Goal: Task Accomplishment & Management: Use online tool/utility

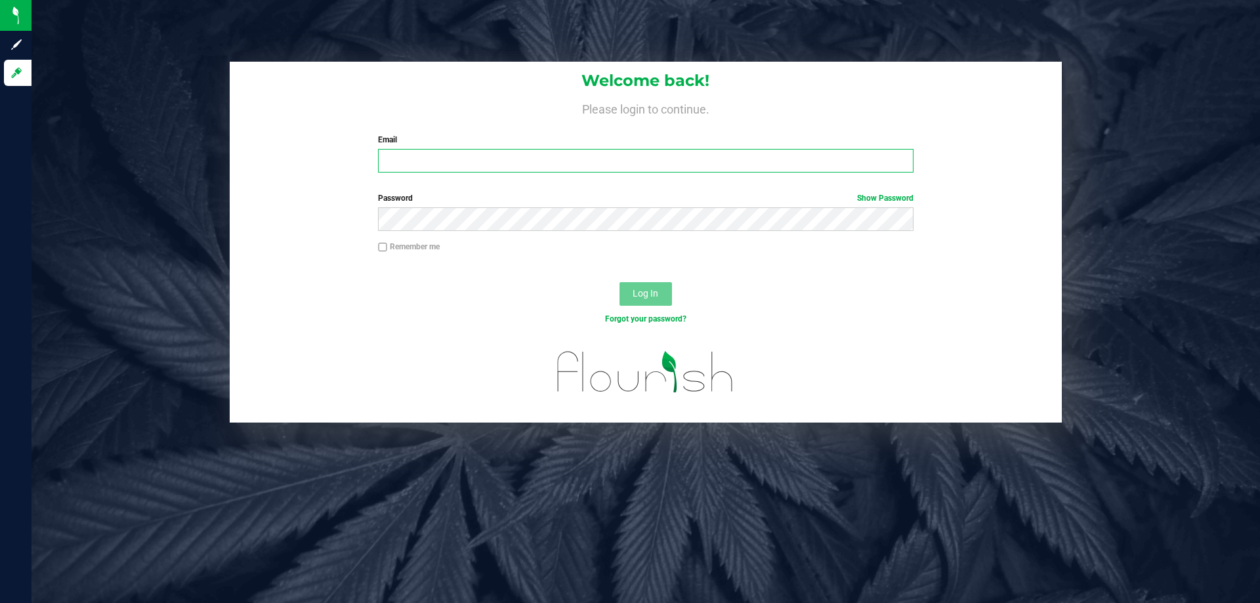
click at [414, 172] on input "Email" at bounding box center [645, 161] width 535 height 24
type input "[EMAIL_ADDRESS][DOMAIN_NAME]"
click at [620, 282] on button "Log In" at bounding box center [646, 294] width 53 height 24
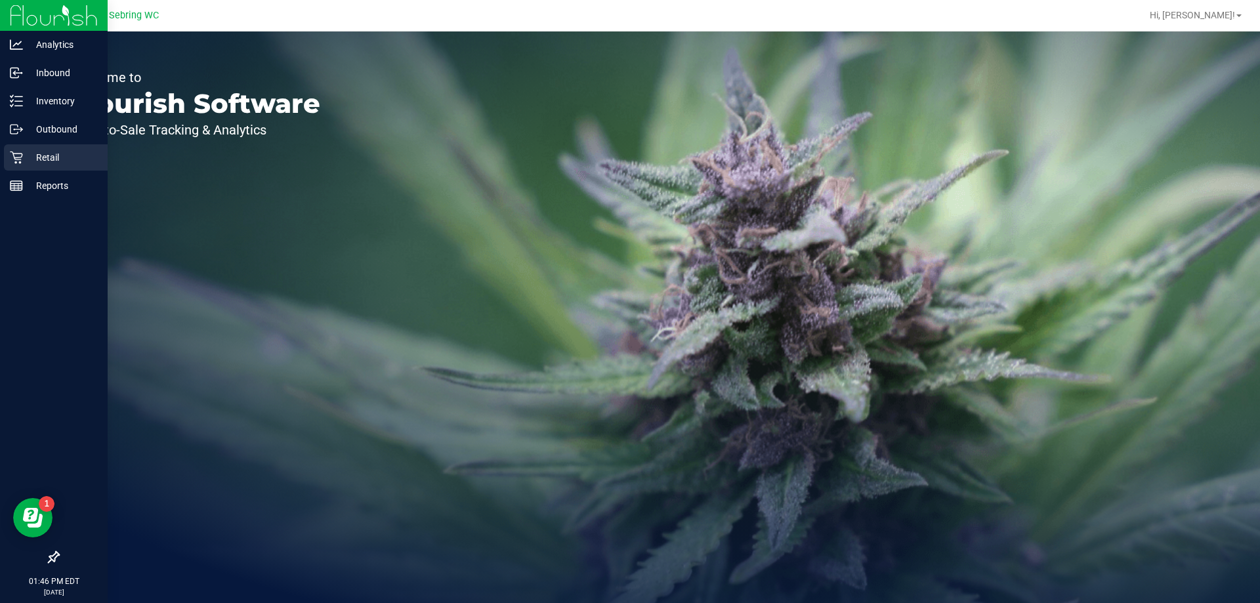
click at [31, 159] on p "Retail" at bounding box center [62, 158] width 79 height 16
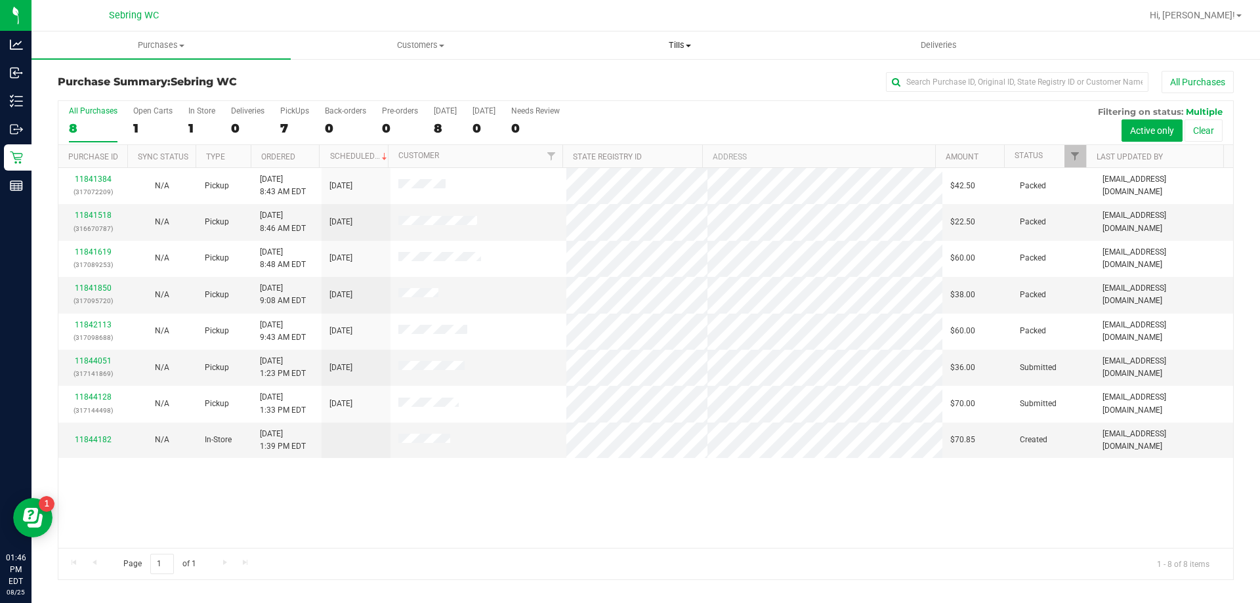
click at [705, 49] on span "Tills" at bounding box center [680, 45] width 258 height 12
click at [620, 74] on span "Manage tills" at bounding box center [594, 79] width 89 height 11
